Goal: Task Accomplishment & Management: Complete application form

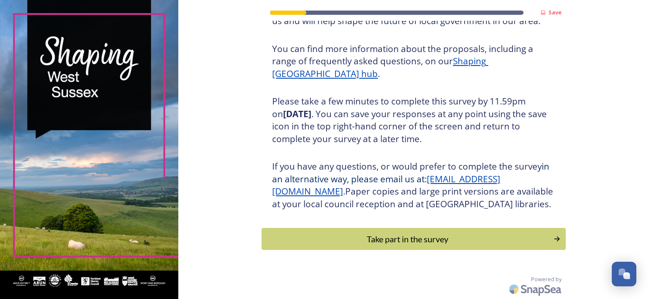
scroll to position [107, 0]
click at [410, 237] on div "Take part in the survey" at bounding box center [407, 238] width 285 height 13
click at [410, 237] on div "Save Shaping West Sussex Thank you for taking the time to complete this survey.…" at bounding box center [413, 149] width 470 height 299
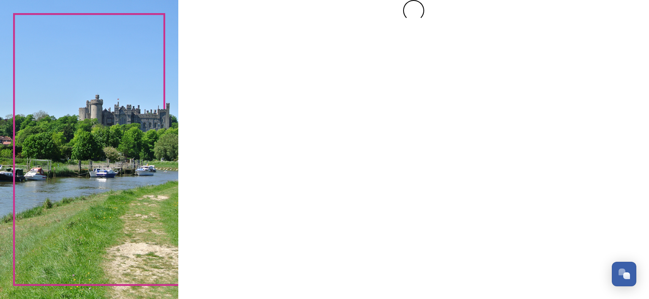
click at [410, 237] on div at bounding box center [413, 149] width 470 height 299
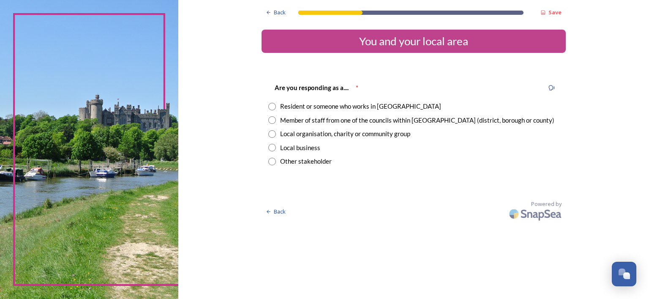
click at [276, 106] on input "radio" at bounding box center [272, 107] width 8 height 8
radio input "true"
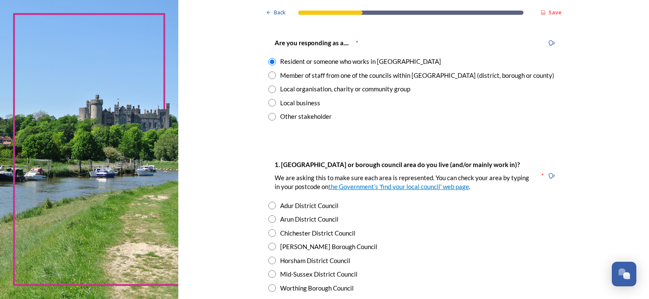
scroll to position [109, 0]
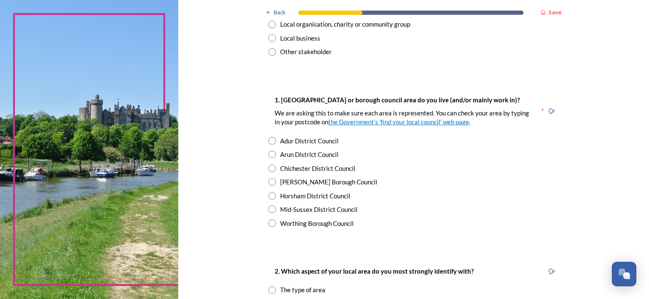
click at [276, 139] on input "radio" at bounding box center [272, 141] width 8 height 8
radio input "true"
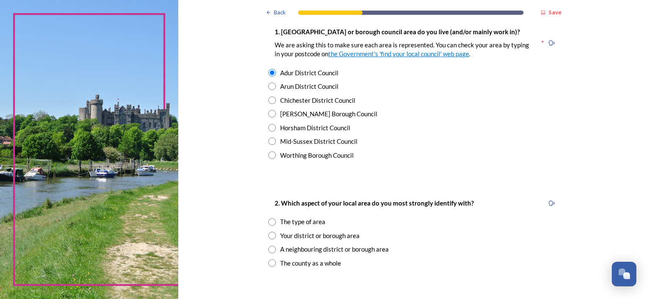
scroll to position [219, 0]
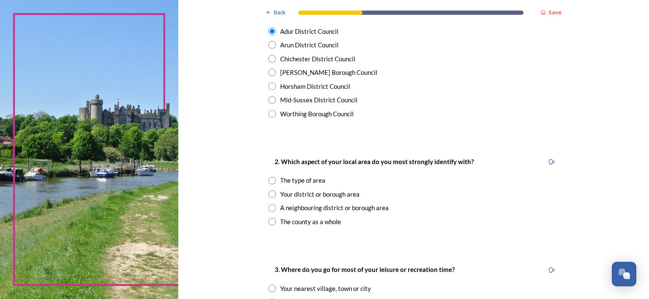
click at [276, 194] on input "radio" at bounding box center [272, 194] width 8 height 8
radio input "true"
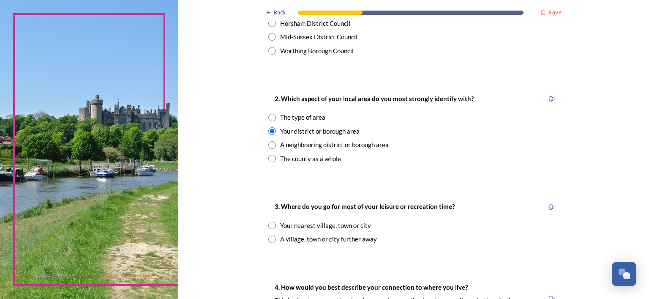
scroll to position [329, 0]
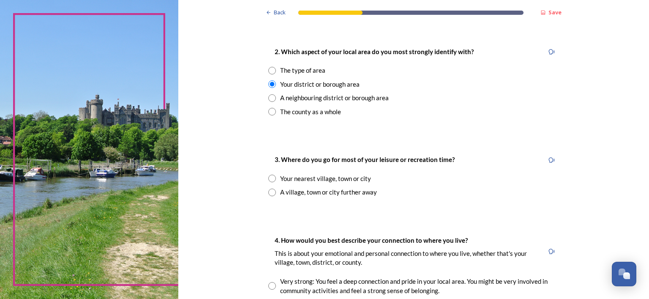
click at [276, 178] on input "radio" at bounding box center [272, 178] width 8 height 8
radio input "true"
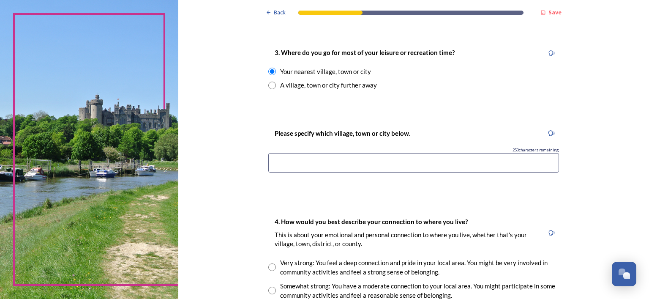
scroll to position [438, 0]
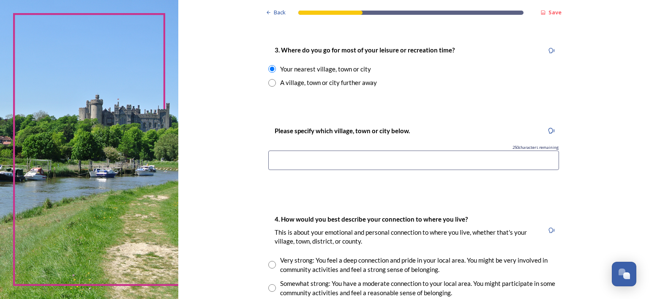
click at [291, 154] on input at bounding box center [413, 159] width 291 height 19
click at [329, 159] on input "Lancing/Worthng/Steyning" at bounding box center [413, 159] width 291 height 19
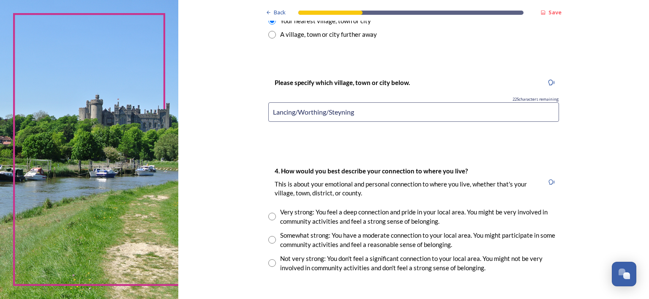
scroll to position [547, 0]
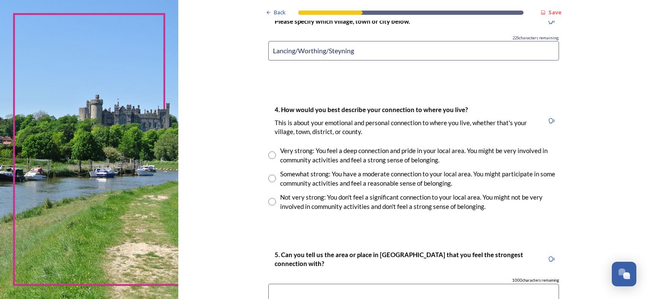
type input "Lancing/Worthing/Steyning"
click at [276, 155] on input "radio" at bounding box center [272, 155] width 8 height 8
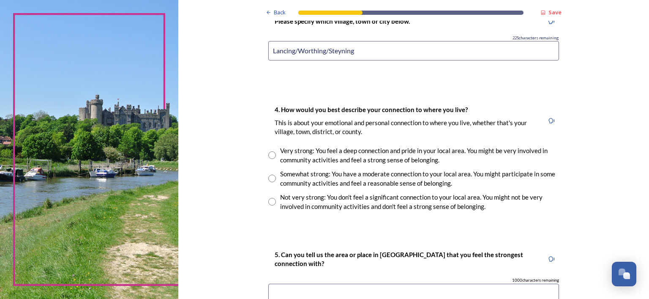
click at [276, 155] on input "radio" at bounding box center [272, 155] width 8 height 8
radio input "true"
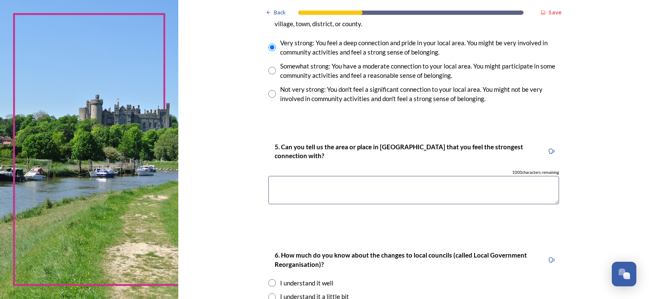
scroll to position [657, 0]
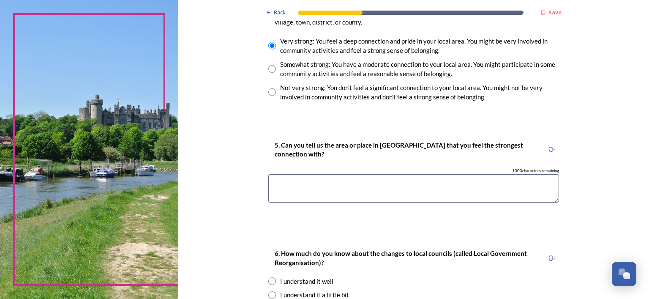
click at [299, 183] on textarea at bounding box center [413, 188] width 291 height 28
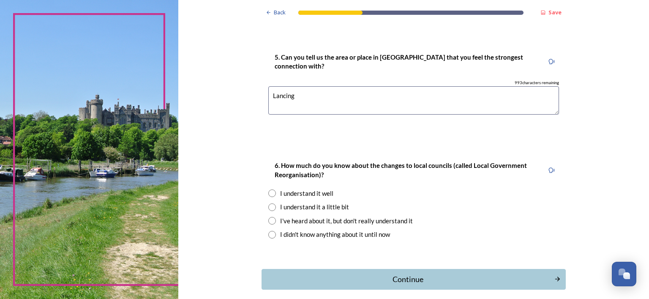
scroll to position [782, 0]
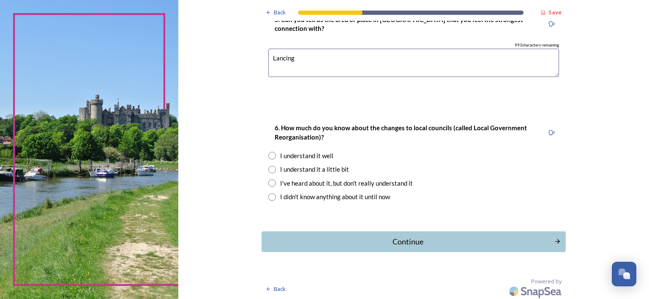
type textarea "Lancing"
click at [276, 168] on input "radio" at bounding box center [272, 170] width 8 height 8
radio input "true"
click at [418, 239] on div "Continue" at bounding box center [408, 241] width 286 height 11
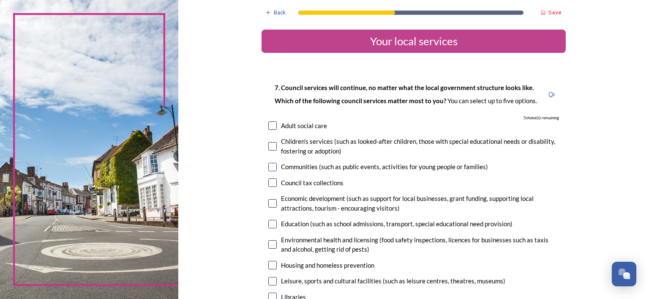
click at [277, 126] on input "checkbox" at bounding box center [272, 125] width 8 height 8
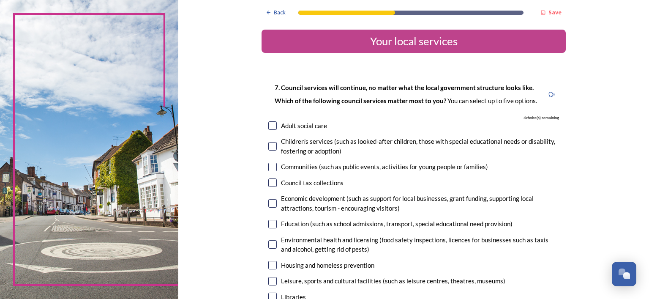
checkbox input "true"
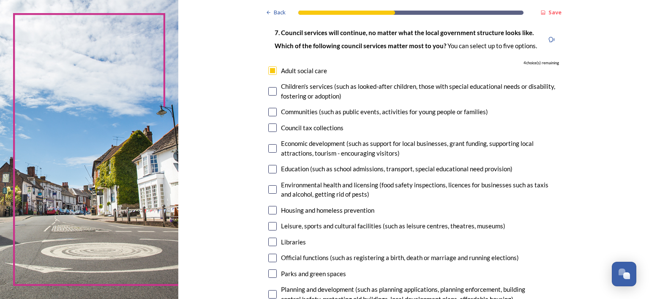
click at [277, 187] on input "checkbox" at bounding box center [272, 189] width 8 height 8
click at [277, 190] on input "checkbox" at bounding box center [272, 189] width 8 height 8
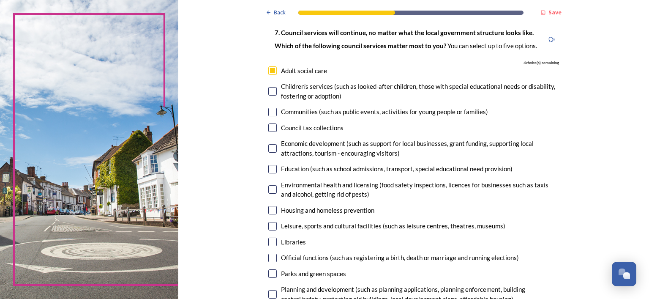
checkbox input "true"
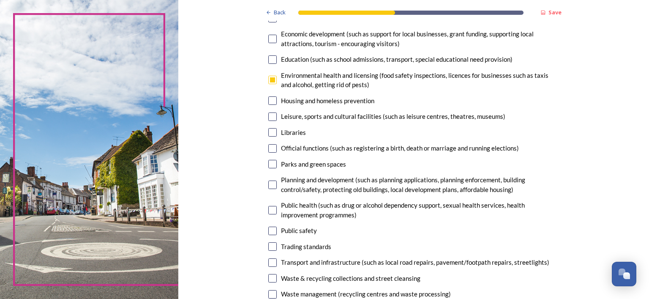
scroll to position [219, 0]
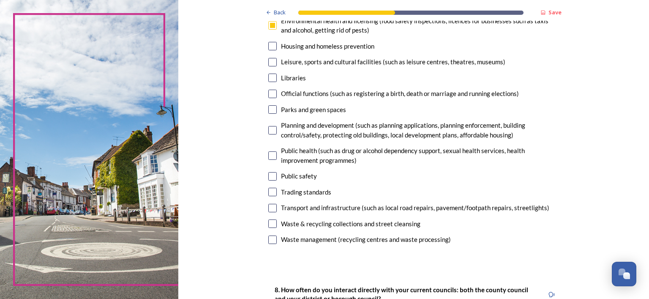
click at [277, 223] on input "checkbox" at bounding box center [272, 223] width 8 height 8
checkbox input "true"
click at [277, 176] on input "checkbox" at bounding box center [272, 176] width 8 height 8
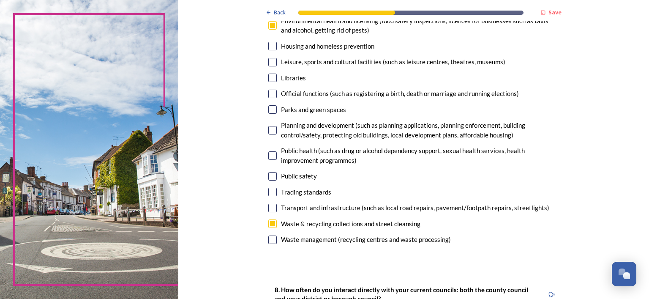
checkbox input "true"
click at [277, 108] on input "checkbox" at bounding box center [272, 109] width 8 height 8
checkbox input "true"
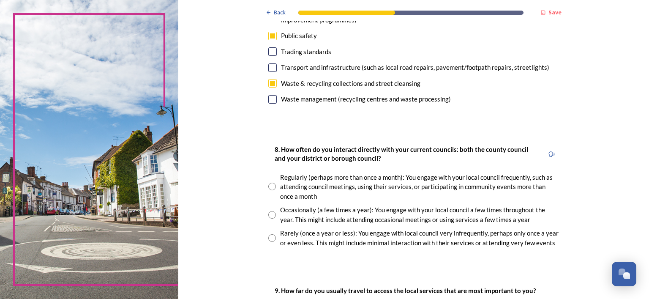
scroll to position [383, 0]
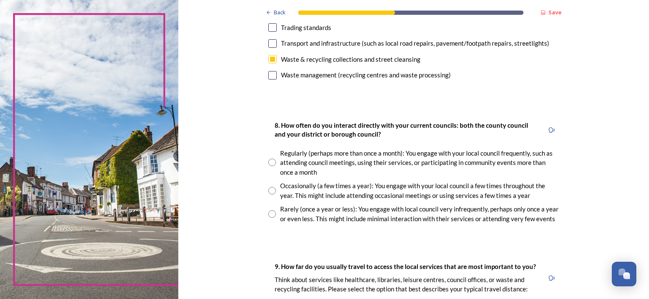
click at [276, 190] on input "radio" at bounding box center [272, 191] width 8 height 8
radio input "true"
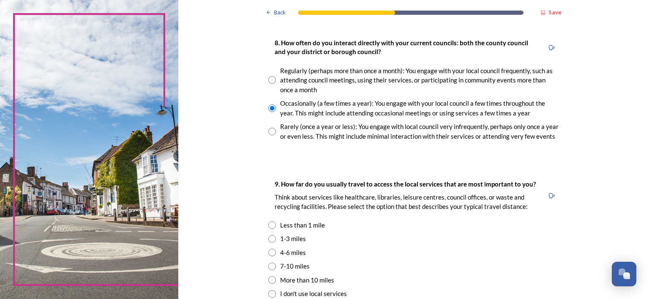
scroll to position [492, 0]
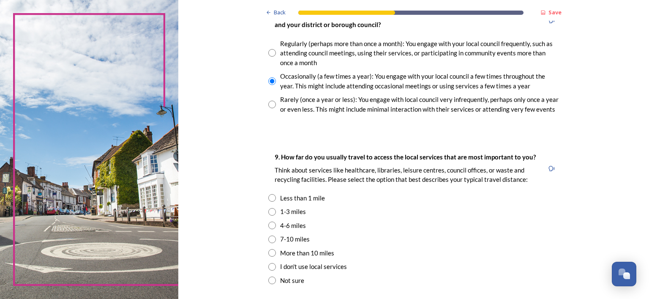
click at [276, 225] on input "radio" at bounding box center [272, 225] width 8 height 8
radio input "true"
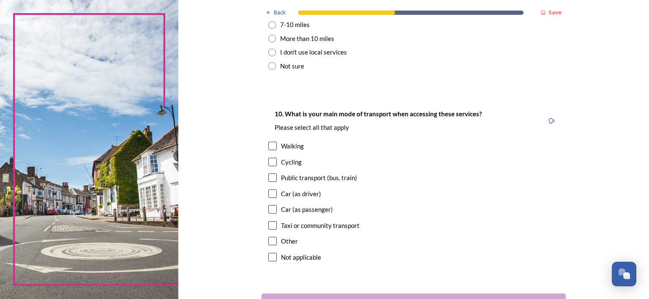
scroll to position [711, 0]
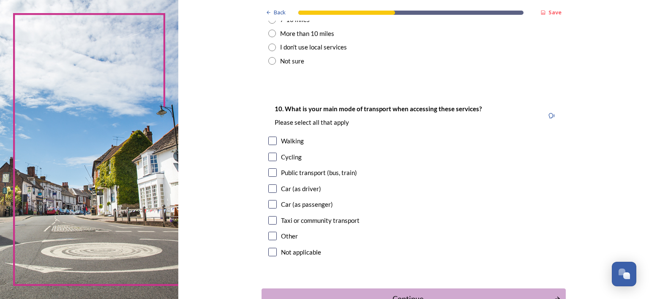
click at [277, 141] on input "checkbox" at bounding box center [272, 140] width 8 height 8
checkbox input "true"
click at [277, 172] on input "checkbox" at bounding box center [272, 172] width 8 height 8
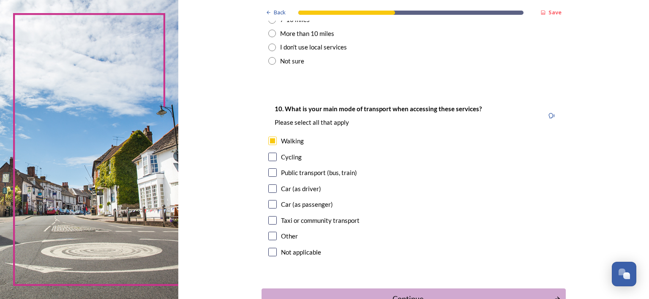
checkbox input "true"
click at [277, 190] on input "checkbox" at bounding box center [272, 188] width 8 height 8
click at [277, 189] on input "checkbox" at bounding box center [272, 188] width 8 height 8
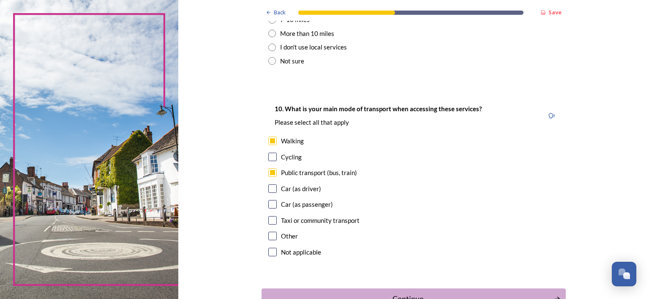
click at [277, 189] on input "checkbox" at bounding box center [272, 188] width 8 height 8
checkbox input "true"
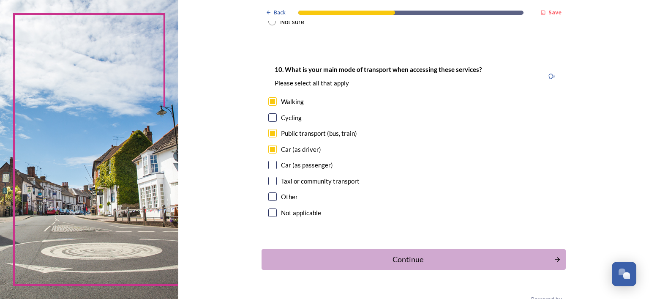
scroll to position [771, 0]
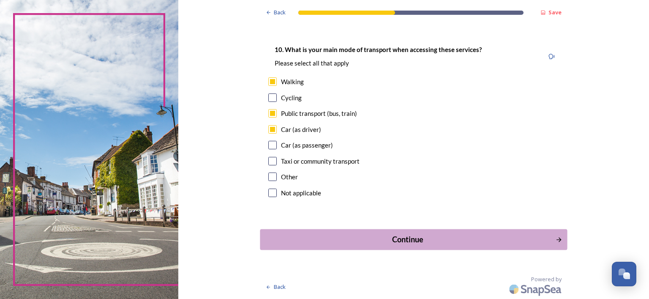
click at [425, 239] on div "Continue" at bounding box center [408, 238] width 286 height 11
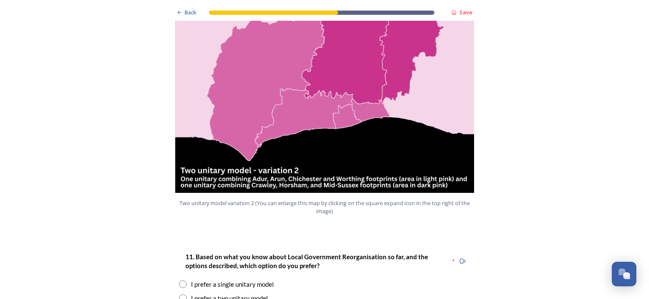
scroll to position [1094, 0]
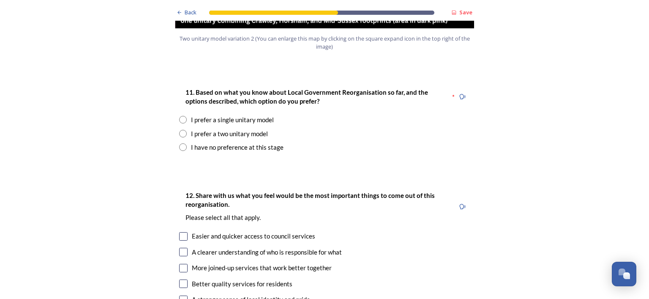
click at [179, 116] on input "radio" at bounding box center [183, 120] width 8 height 8
radio input "true"
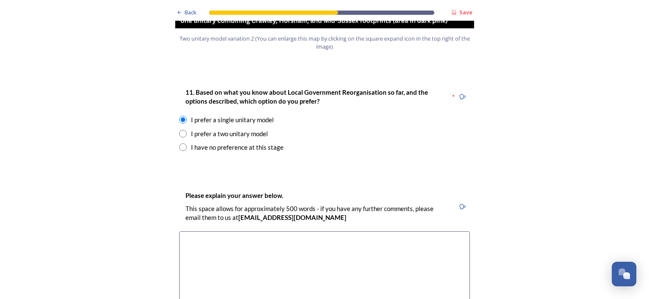
click at [180, 130] on input "radio" at bounding box center [183, 134] width 8 height 8
radio input "true"
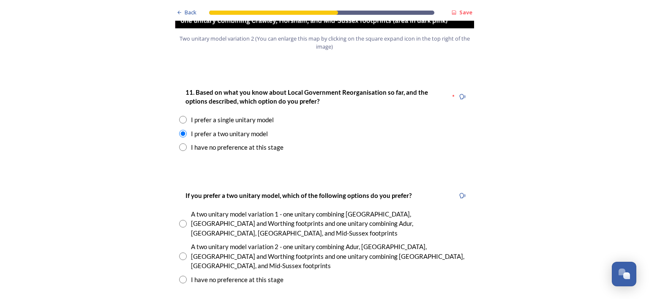
click at [179, 252] on input "radio" at bounding box center [183, 256] width 8 height 8
radio input "true"
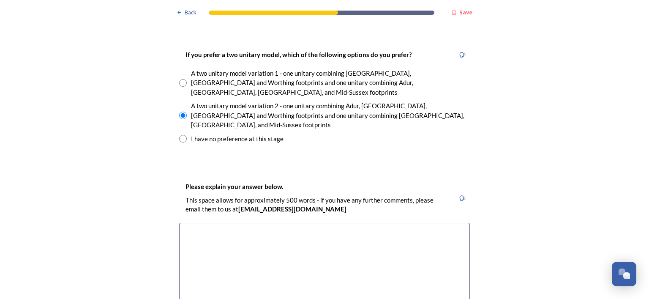
scroll to position [1259, 0]
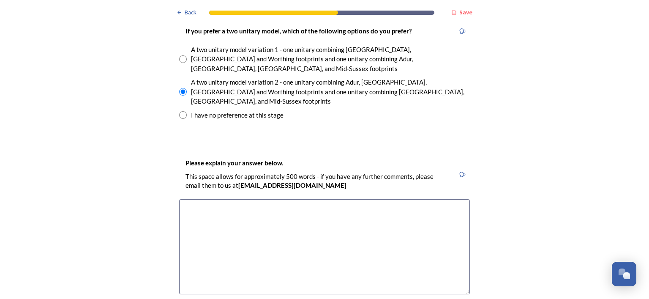
click at [189, 199] on textarea at bounding box center [324, 246] width 291 height 95
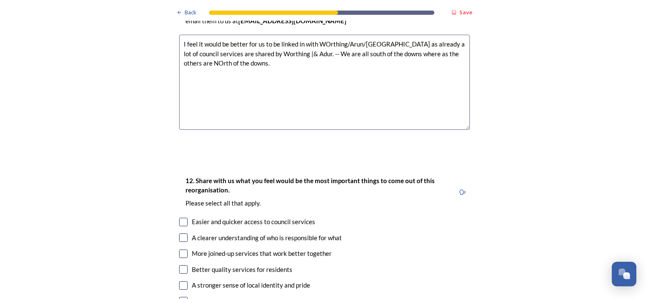
scroll to position [1532, 0]
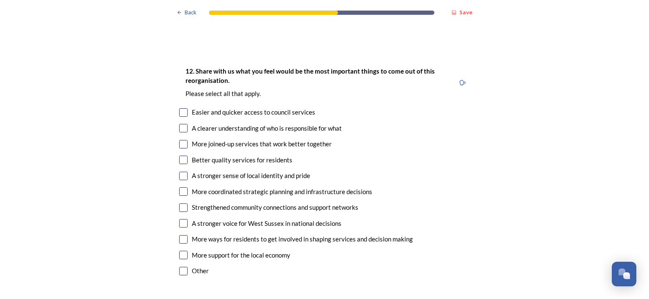
type textarea "I feel it would be better for us to be linked in with WOrthing/Arun/Chichester …"
click at [179, 140] on input "checkbox" at bounding box center [183, 144] width 8 height 8
checkbox input "true"
click at [182, 219] on input "checkbox" at bounding box center [183, 223] width 8 height 8
checkbox input "true"
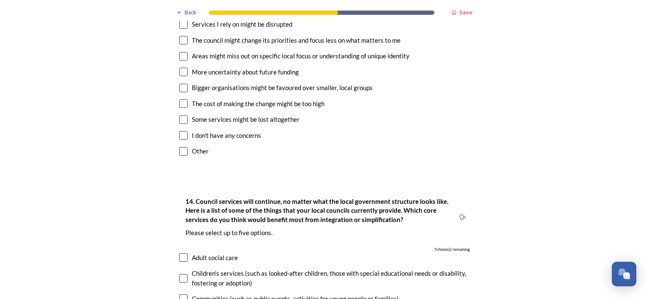
scroll to position [1751, 0]
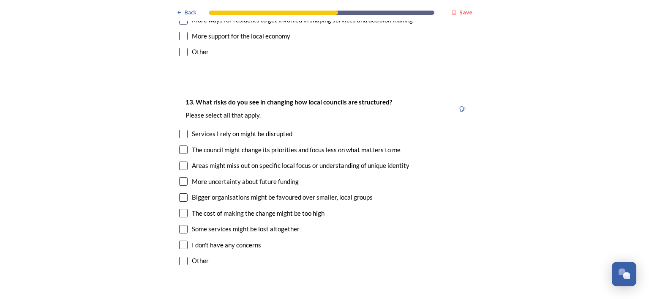
click at [179, 177] on input "checkbox" at bounding box center [183, 181] width 8 height 8
click at [183, 177] on input "checkbox" at bounding box center [183, 181] width 8 height 8
checkbox input "true"
click at [179, 193] on input "checkbox" at bounding box center [183, 197] width 8 height 8
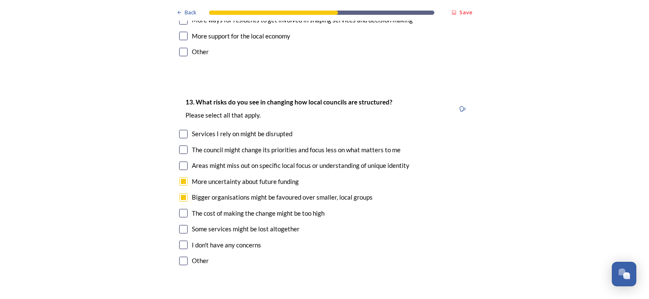
click at [179, 193] on input "checkbox" at bounding box center [183, 197] width 8 height 8
checkbox input "true"
click at [180, 225] on input "checkbox" at bounding box center [183, 229] width 8 height 8
checkbox input "true"
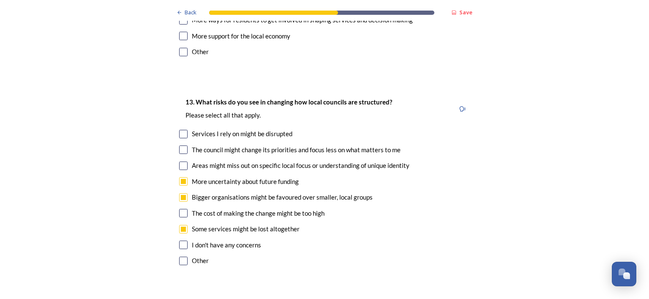
click at [180, 130] on input "checkbox" at bounding box center [183, 134] width 8 height 8
checkbox input "true"
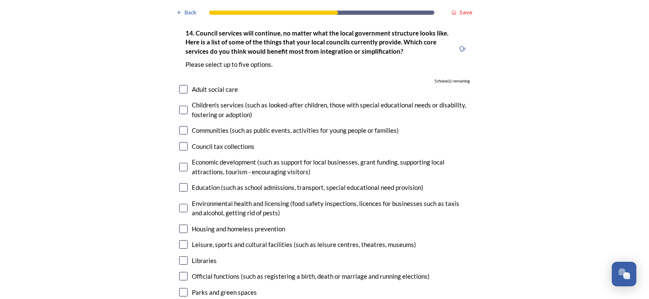
scroll to position [2025, 0]
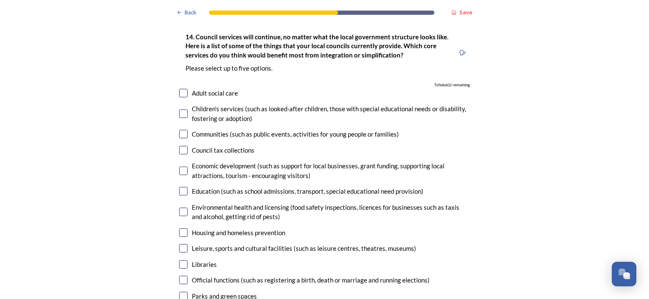
click at [180, 89] on input "checkbox" at bounding box center [183, 93] width 8 height 8
checkbox input "true"
click at [182, 207] on input "checkbox" at bounding box center [183, 211] width 8 height 8
click at [179, 207] on input "checkbox" at bounding box center [183, 211] width 8 height 8
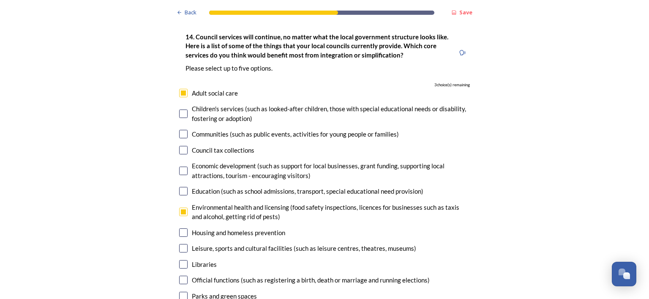
click at [179, 207] on input "checkbox" at bounding box center [183, 211] width 8 height 8
checkbox input "true"
click at [180, 260] on input "checkbox" at bounding box center [183, 264] width 8 height 8
checkbox input "true"
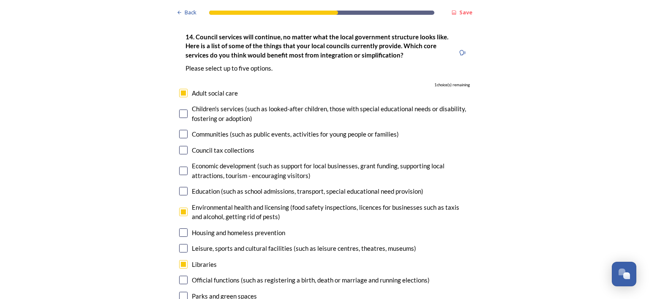
checkbox input "true"
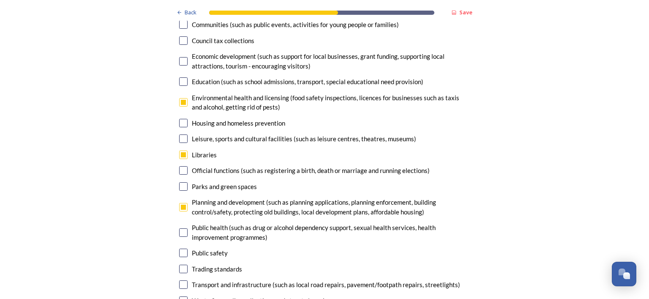
click at [180, 296] on input "checkbox" at bounding box center [183, 300] width 8 height 8
checkbox input "true"
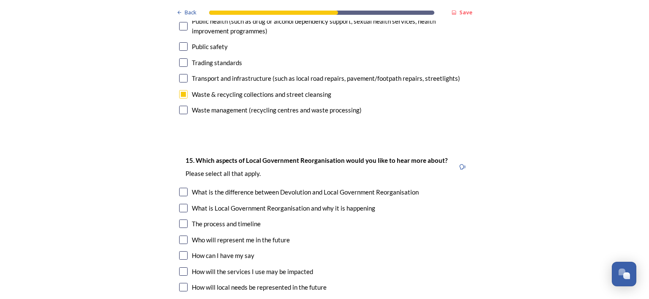
scroll to position [2408, 0]
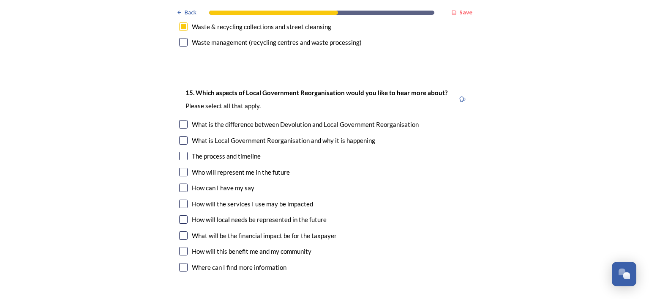
click at [182, 120] on input "checkbox" at bounding box center [183, 124] width 8 height 8
checkbox input "true"
click at [179, 168] on input "checkbox" at bounding box center [183, 172] width 8 height 8
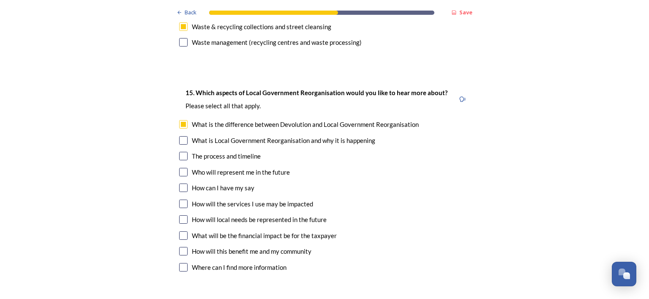
checkbox input "true"
click at [179, 215] on input "checkbox" at bounding box center [183, 219] width 8 height 8
checkbox input "true"
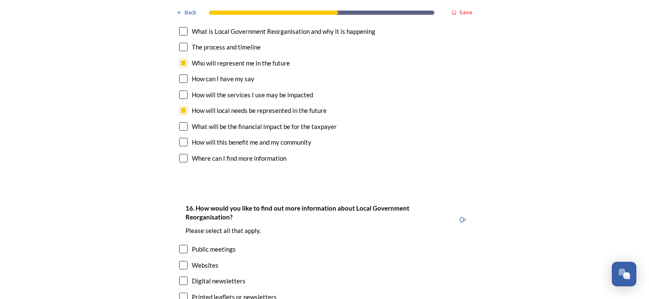
scroll to position [2517, 0]
click at [182, 260] on input "checkbox" at bounding box center [183, 264] width 8 height 8
checkbox input "true"
click at [179, 275] on input "checkbox" at bounding box center [183, 279] width 8 height 8
checkbox input "true"
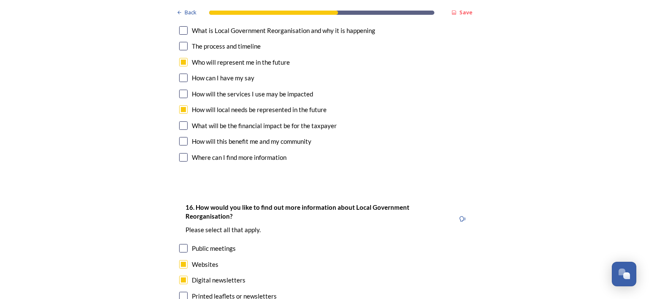
click at [179, 291] on input "checkbox" at bounding box center [183, 295] width 8 height 8
checkbox input "true"
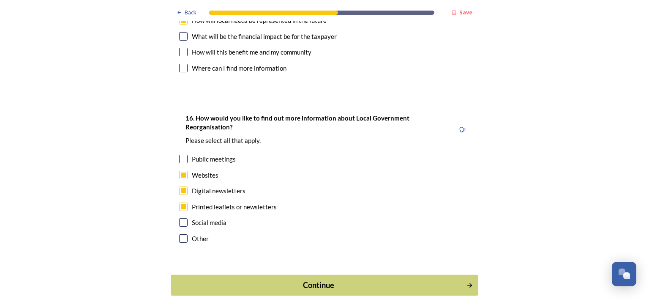
click at [324, 279] on div "Continue" at bounding box center [319, 284] width 286 height 11
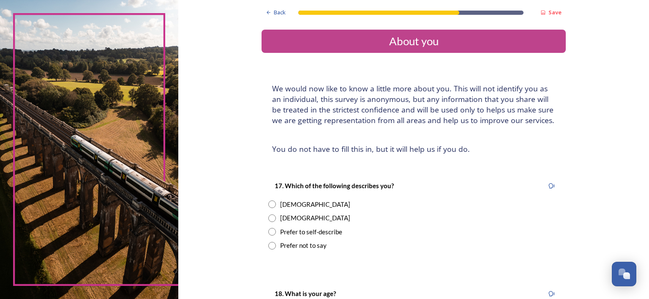
click at [276, 204] on input "radio" at bounding box center [272, 204] width 8 height 8
radio input "true"
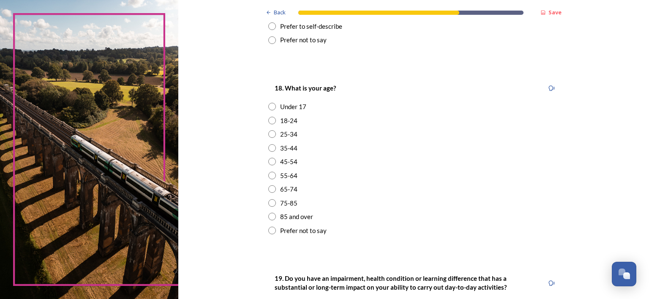
scroll to position [219, 0]
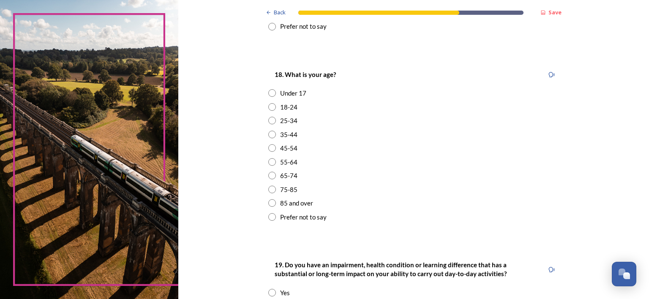
click at [276, 191] on input "radio" at bounding box center [272, 189] width 8 height 8
radio input "true"
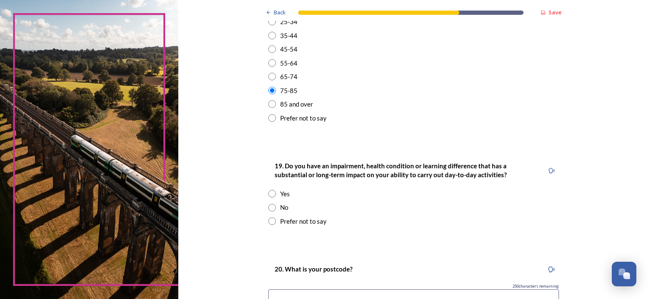
scroll to position [329, 0]
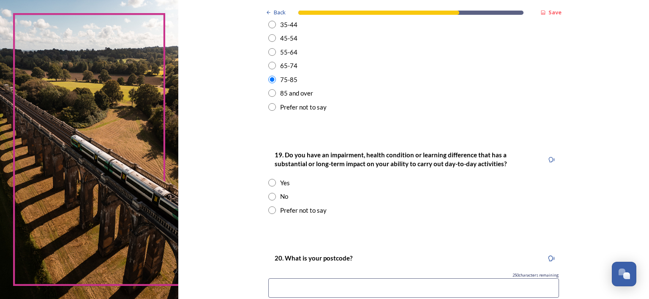
click at [276, 195] on input "radio" at bounding box center [272, 197] width 8 height 8
radio input "true"
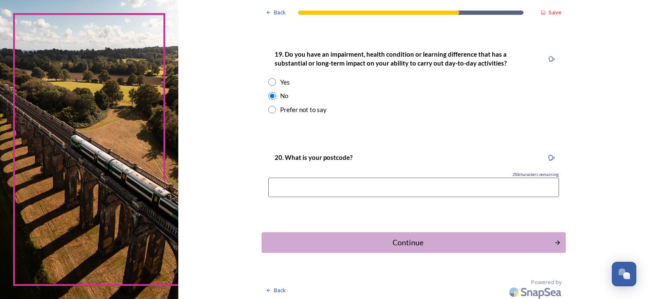
scroll to position [432, 0]
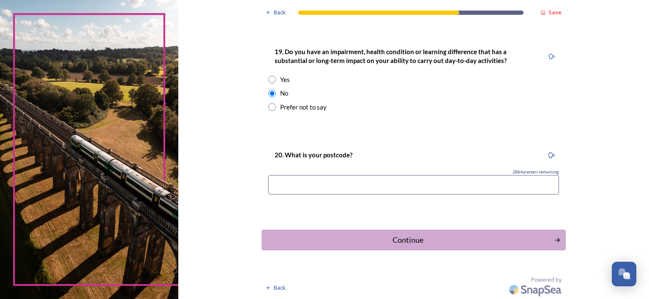
click at [297, 184] on input at bounding box center [413, 184] width 291 height 19
type input "bn15 0nz"
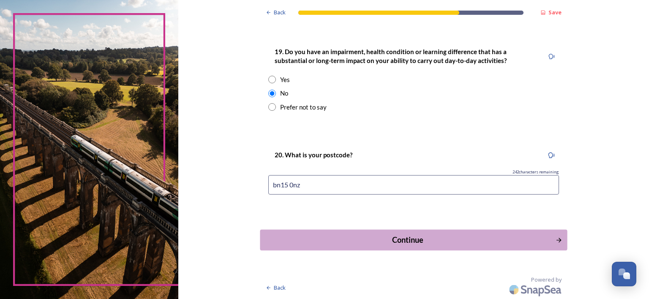
click at [427, 237] on div "Continue" at bounding box center [408, 239] width 286 height 11
click at [427, 237] on div "Back Save About you We would now like to know a little more about you. This wil…" at bounding box center [413, 149] width 470 height 299
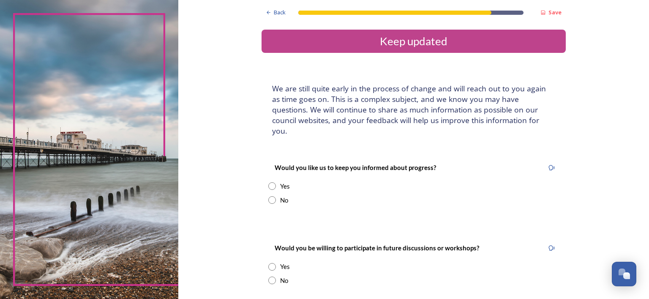
click at [276, 182] on input "radio" at bounding box center [272, 186] width 8 height 8
radio input "true"
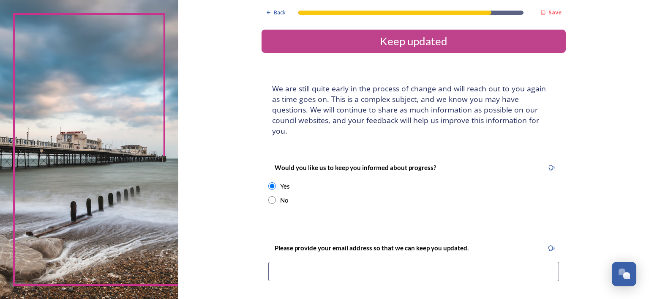
click at [305, 261] on input at bounding box center [413, 270] width 291 height 19
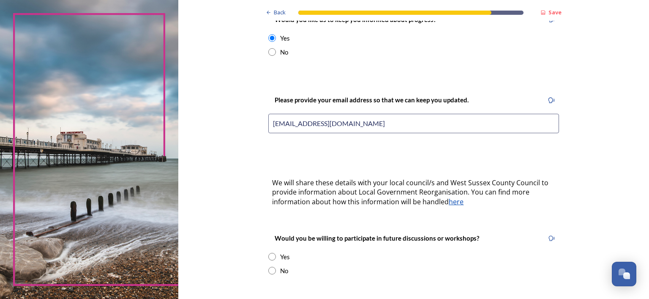
scroll to position [164, 0]
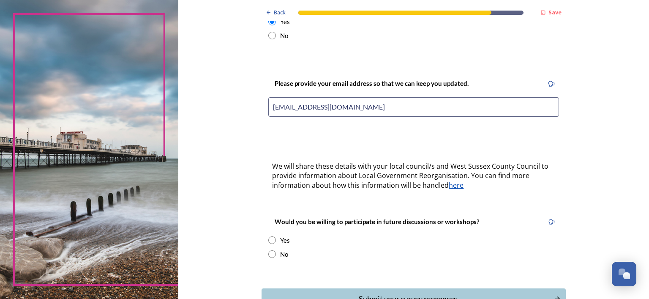
type input "swellfare@ntlworld.com"
click at [276, 250] on input "radio" at bounding box center [272, 254] width 8 height 8
radio input "true"
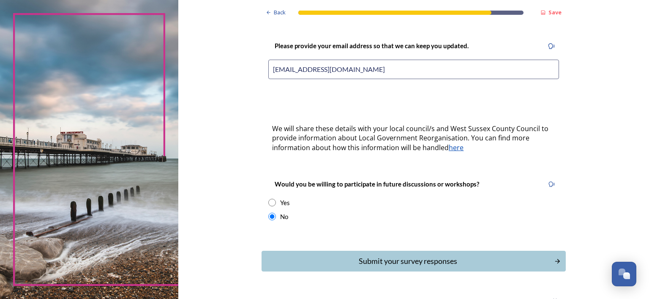
scroll to position [212, 0]
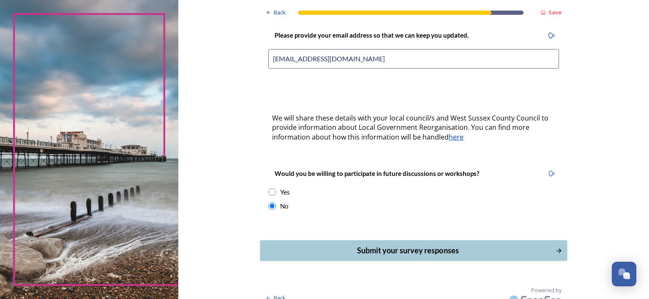
click at [386, 244] on div "Submit your survey responses" at bounding box center [408, 249] width 286 height 11
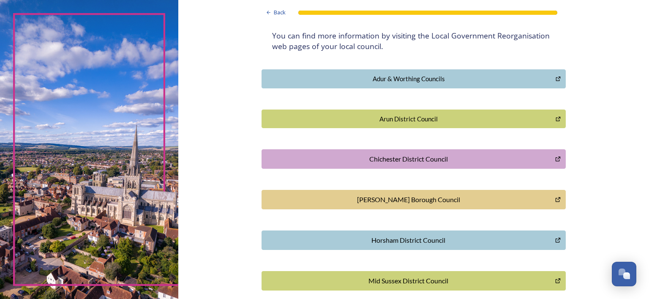
scroll to position [244, 0]
